Goal: Task Accomplishment & Management: Use online tool/utility

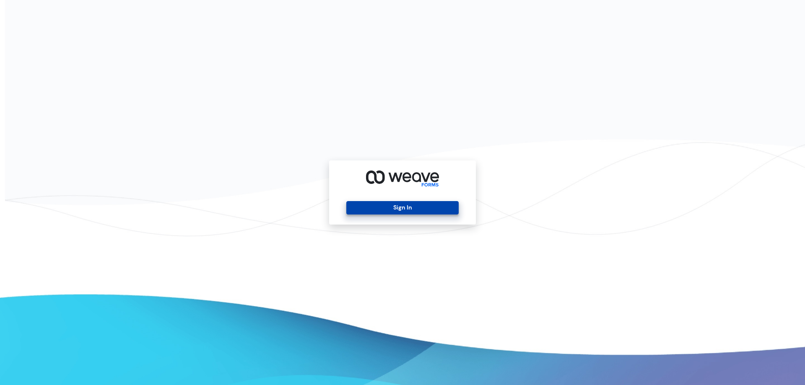
click at [354, 209] on button "Sign In" at bounding box center [402, 207] width 112 height 13
